Goal: Communication & Community: Connect with others

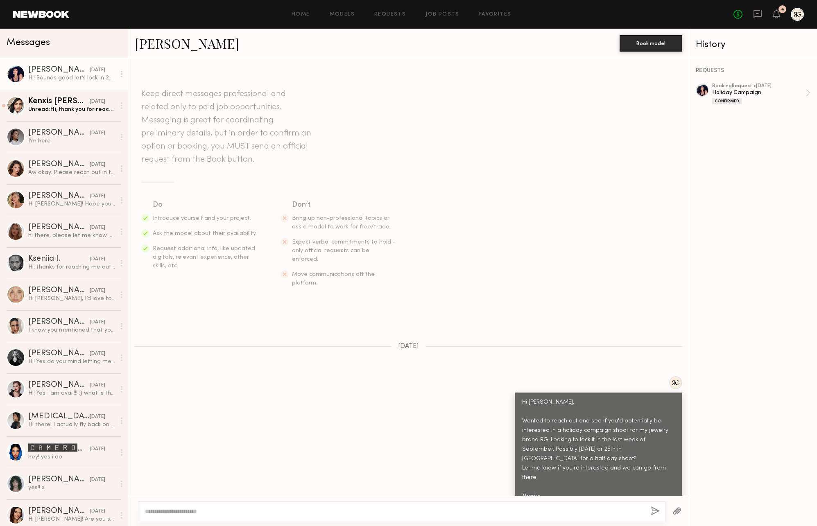
scroll to position [429, 0]
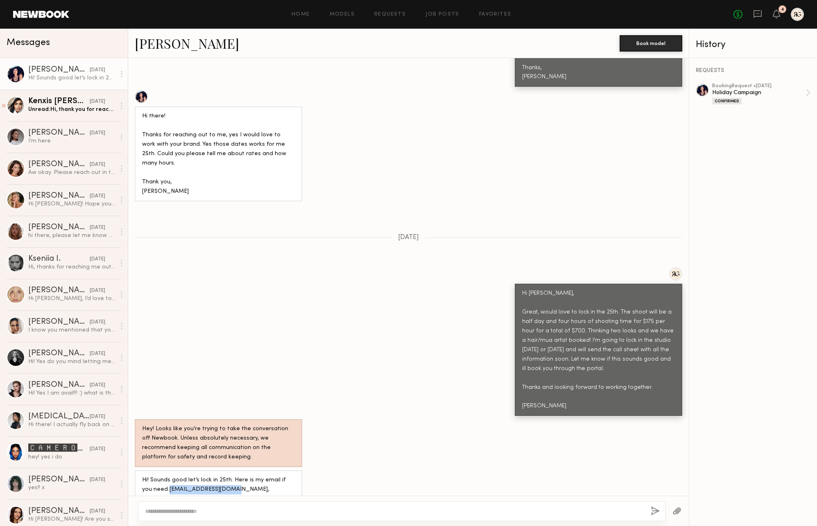
click at [165, 43] on link "[PERSON_NAME]" at bounding box center [187, 43] width 104 height 18
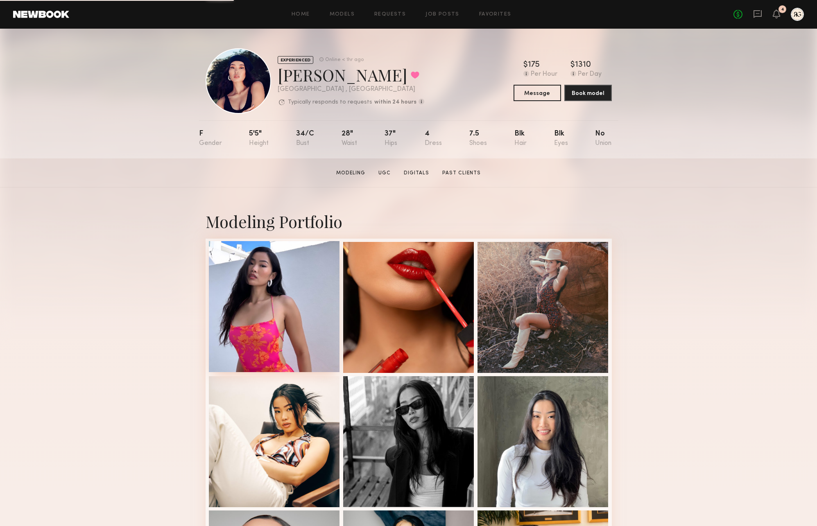
click at [271, 295] on div at bounding box center [274, 306] width 131 height 131
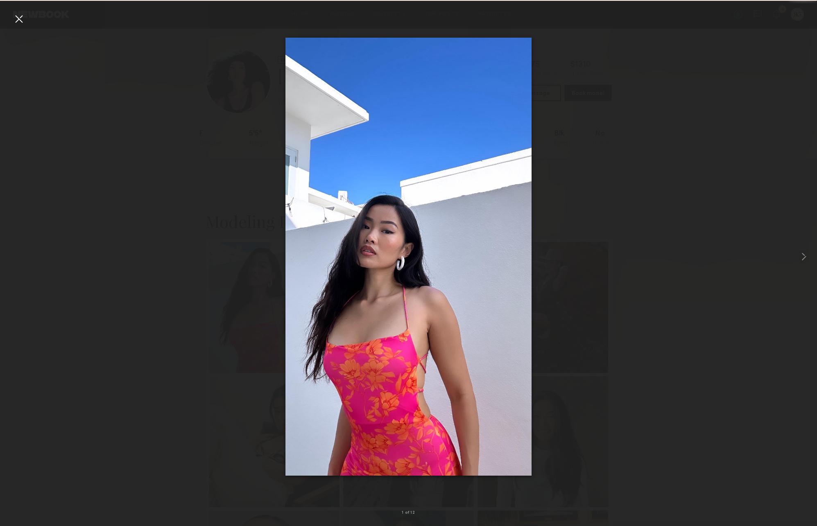
click at [271, 318] on div at bounding box center [408, 256] width 817 height 487
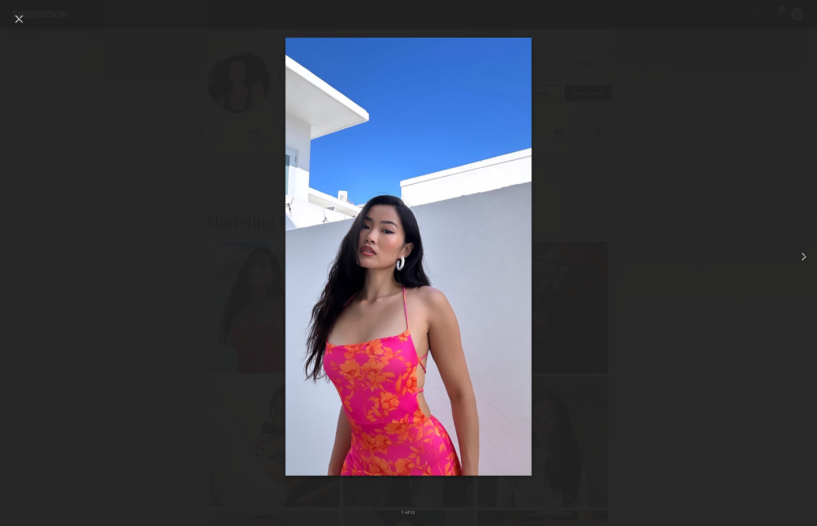
click at [16, 17] on div at bounding box center [18, 18] width 13 height 13
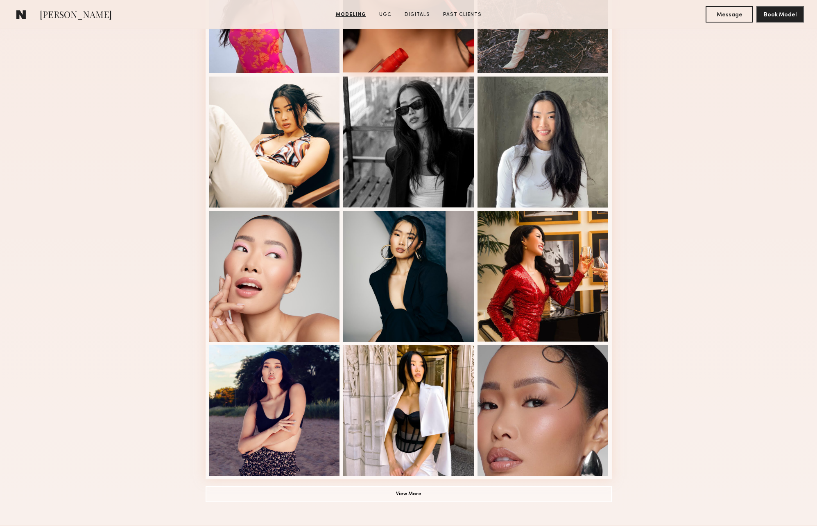
scroll to position [300, 0]
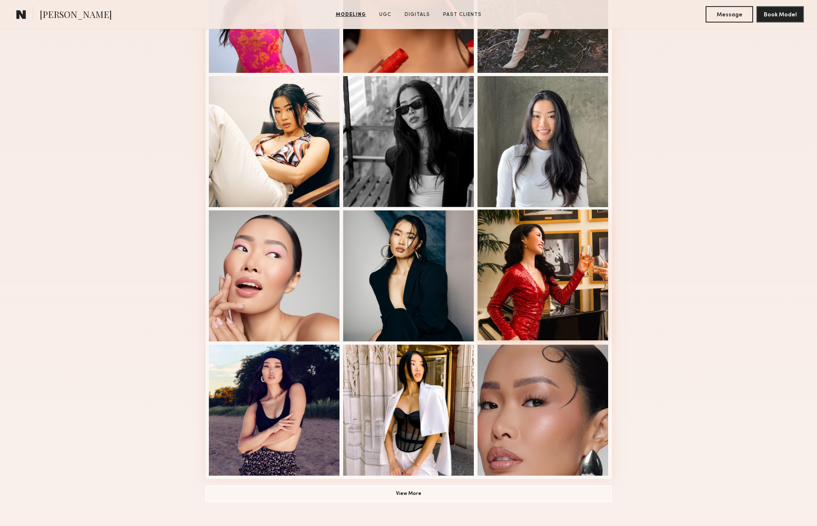
click at [526, 269] on div at bounding box center [542, 275] width 131 height 131
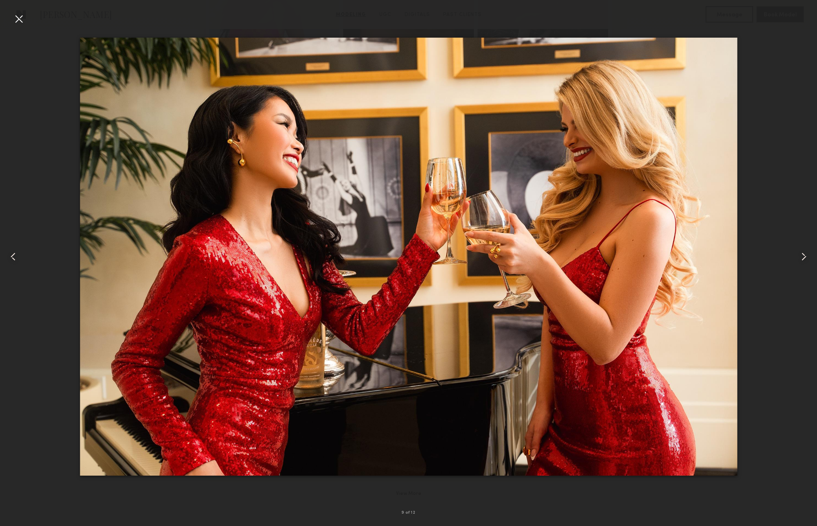
click at [18, 21] on div at bounding box center [18, 18] width 13 height 13
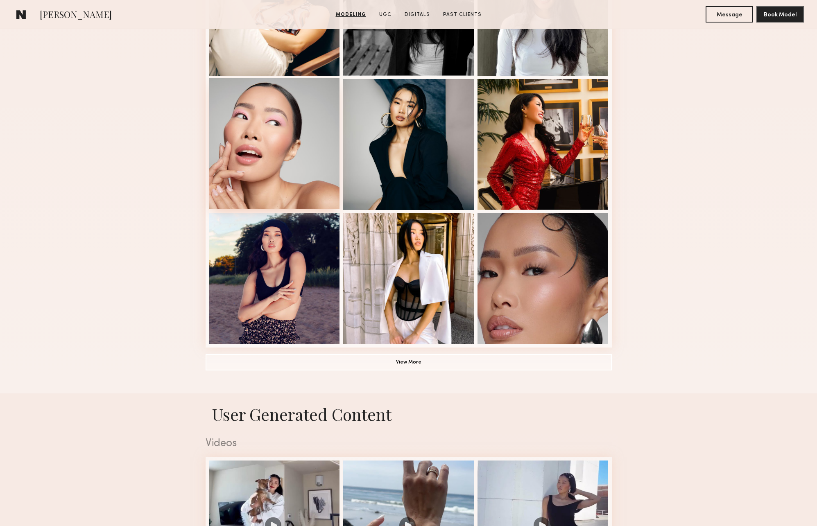
scroll to position [432, 0]
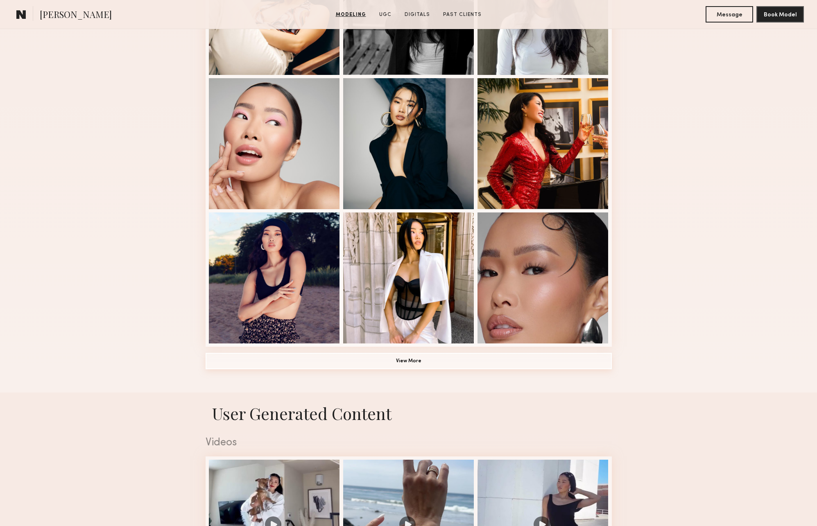
click at [403, 361] on button "View More" at bounding box center [409, 361] width 406 height 16
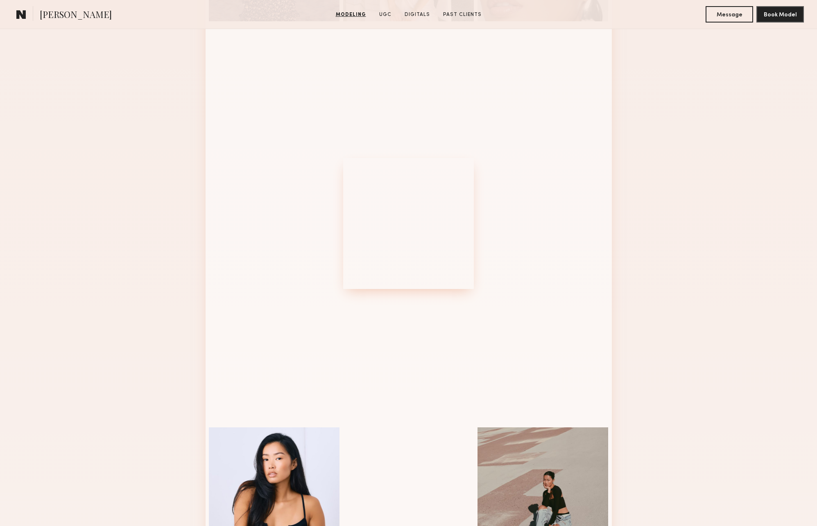
scroll to position [777, 0]
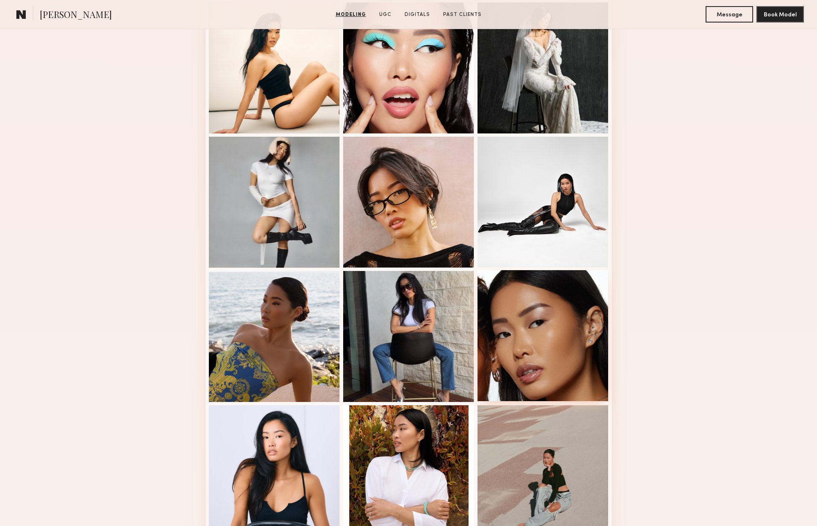
click at [590, 341] on div at bounding box center [542, 335] width 131 height 131
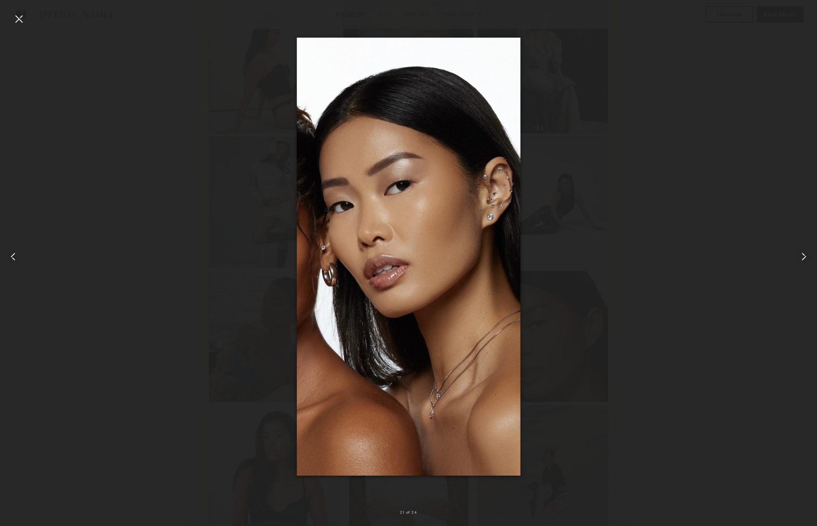
click at [224, 106] on div at bounding box center [408, 256] width 817 height 487
click at [17, 23] on div at bounding box center [18, 18] width 13 height 13
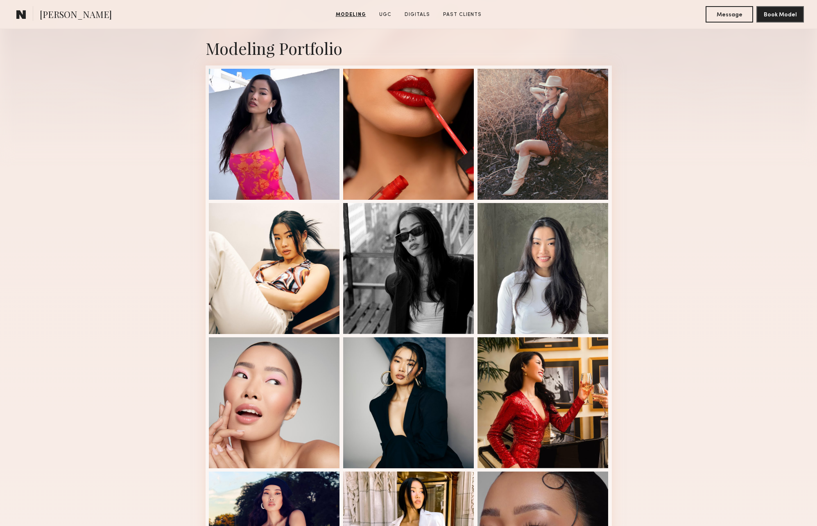
scroll to position [0, 0]
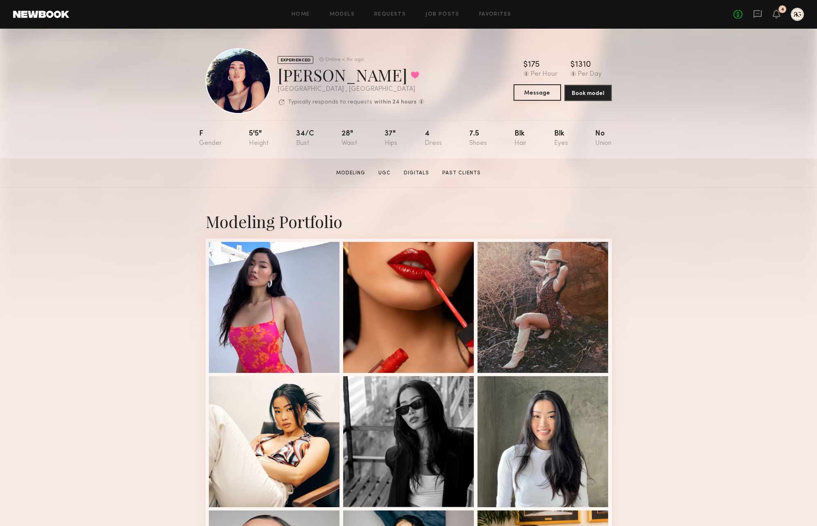
click at [531, 91] on button "Message" at bounding box center [538, 92] width 48 height 16
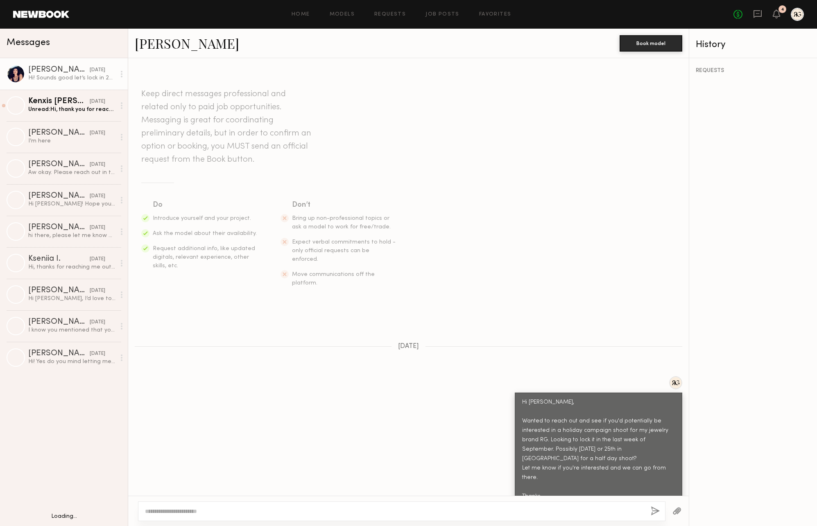
scroll to position [429, 0]
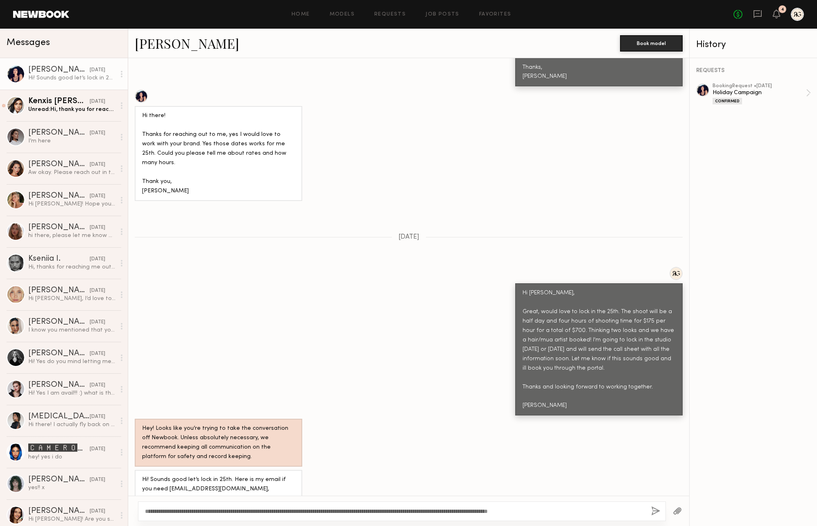
type textarea "**********"
click at [674, 512] on button "button" at bounding box center [677, 512] width 9 height 10
click at [654, 511] on button "button" at bounding box center [655, 512] width 9 height 10
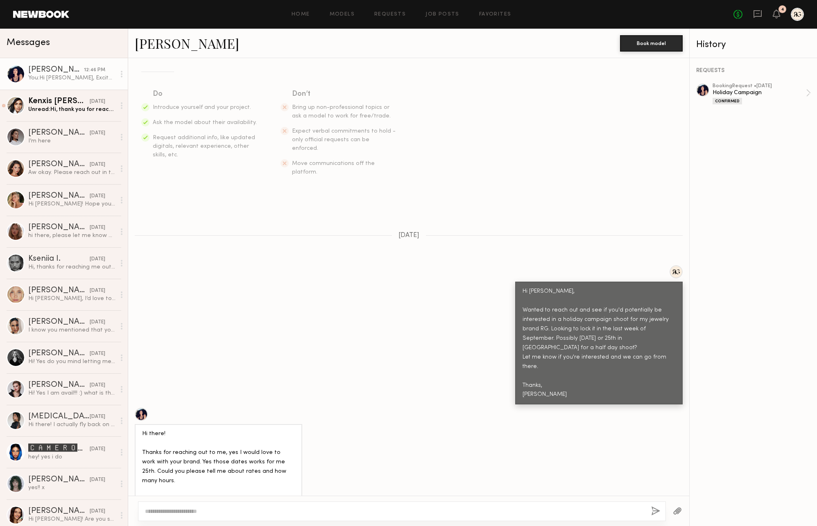
scroll to position [0, 0]
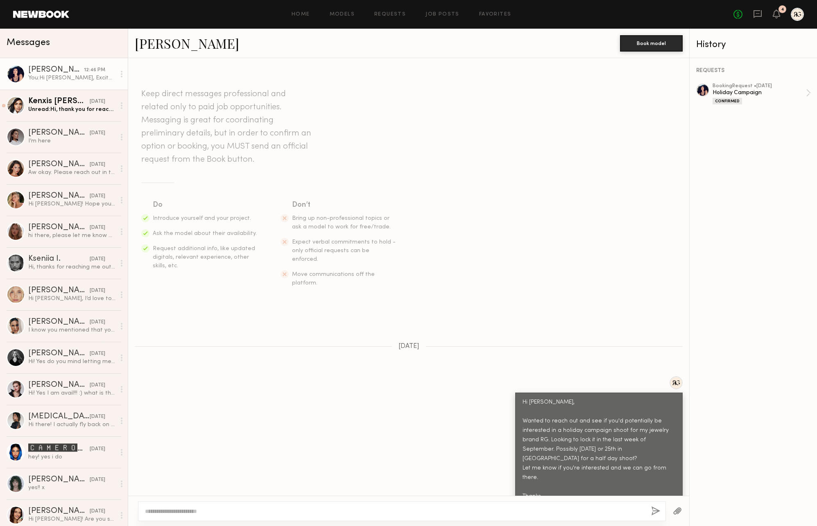
click at [148, 41] on link "[PERSON_NAME]" at bounding box center [187, 43] width 104 height 18
